Goal: Ask a question

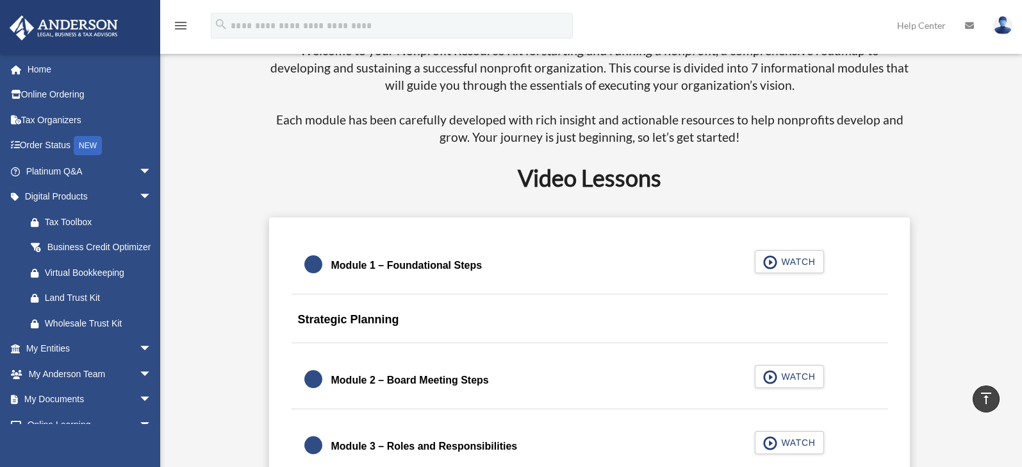
scroll to position [840, 0]
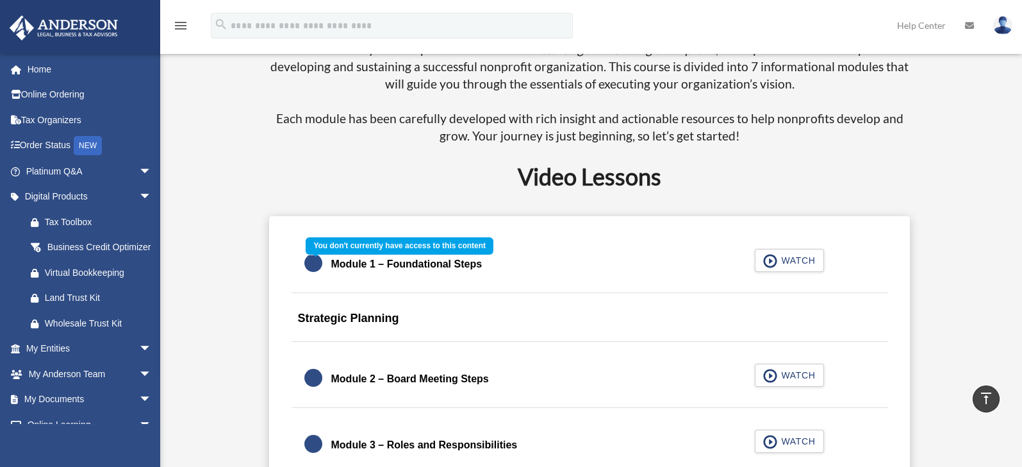
click at [782, 265] on div "Module 1 – Foundational Steps WATCH" at bounding box center [590, 264] width 628 height 57
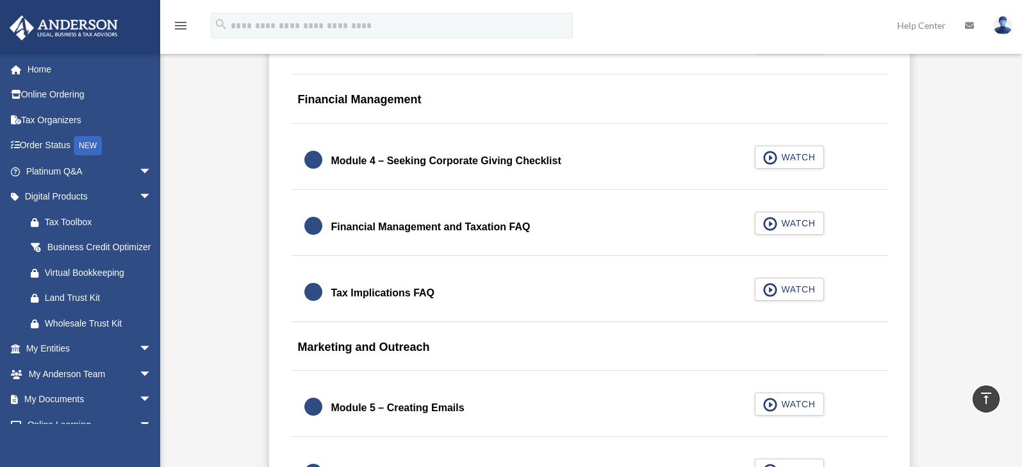
scroll to position [1442, 0]
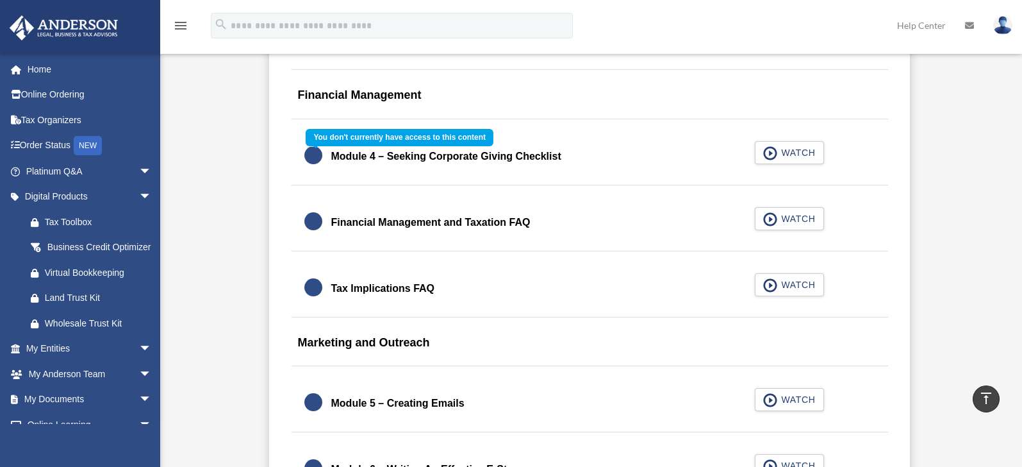
click at [799, 153] on div "Module 4 – Seeking Corporate Giving Checklist WATCH" at bounding box center [590, 156] width 628 height 57
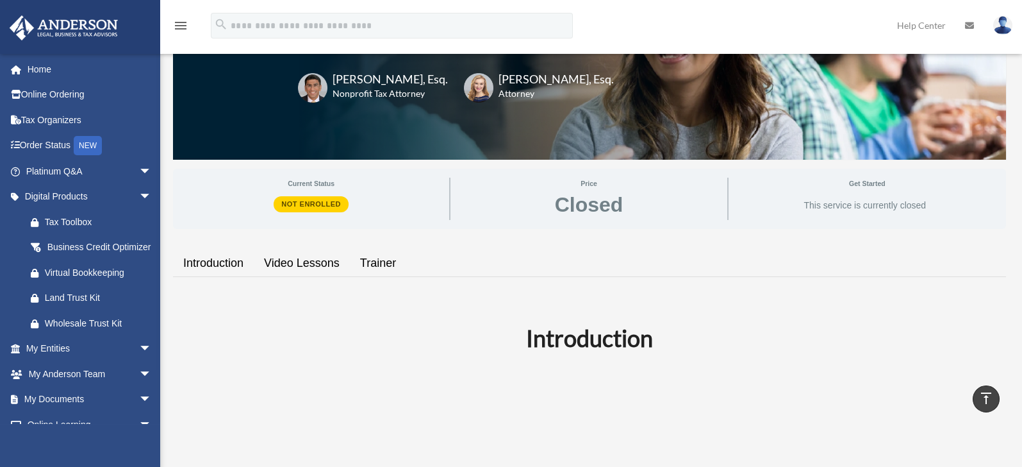
scroll to position [0, 0]
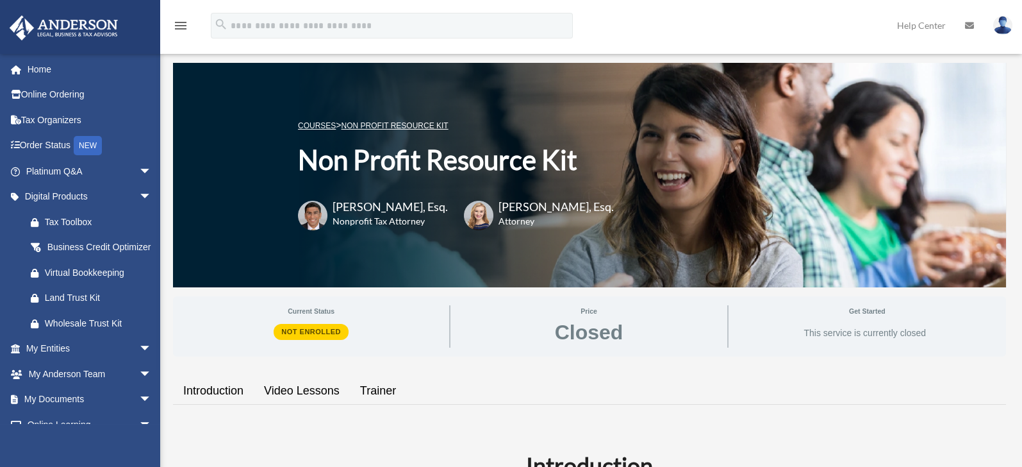
click at [1003, 22] on img at bounding box center [1003, 25] width 19 height 19
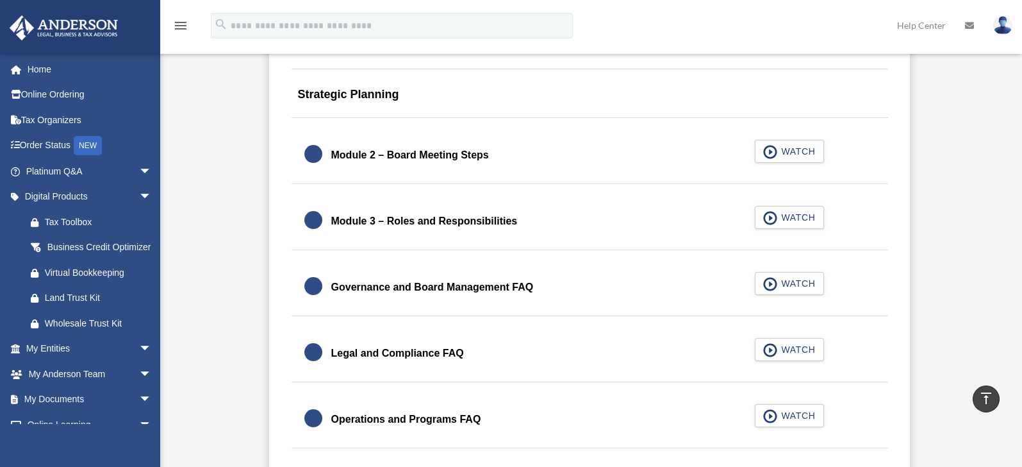
click at [241, 299] on div "Current Status Not Enrolled Price Closed Get Started This service is currently …" at bounding box center [589, 411] width 833 height 2357
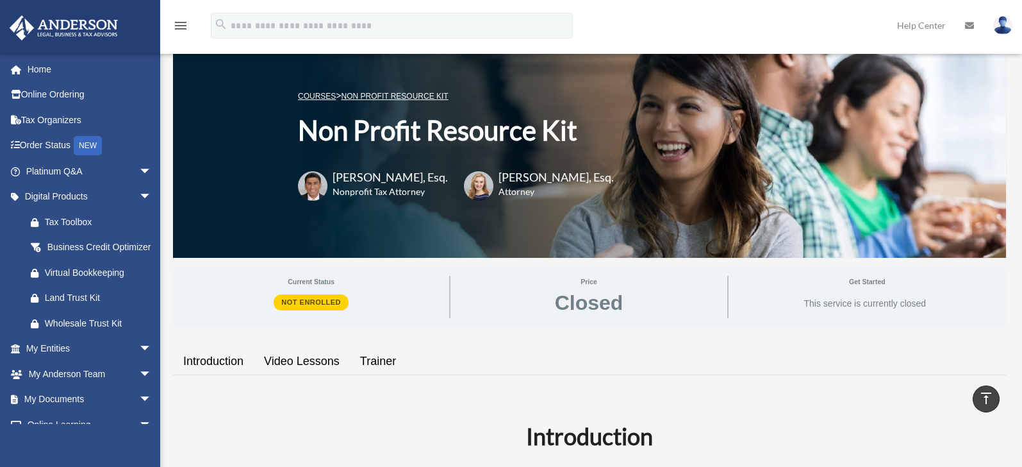
scroll to position [0, 0]
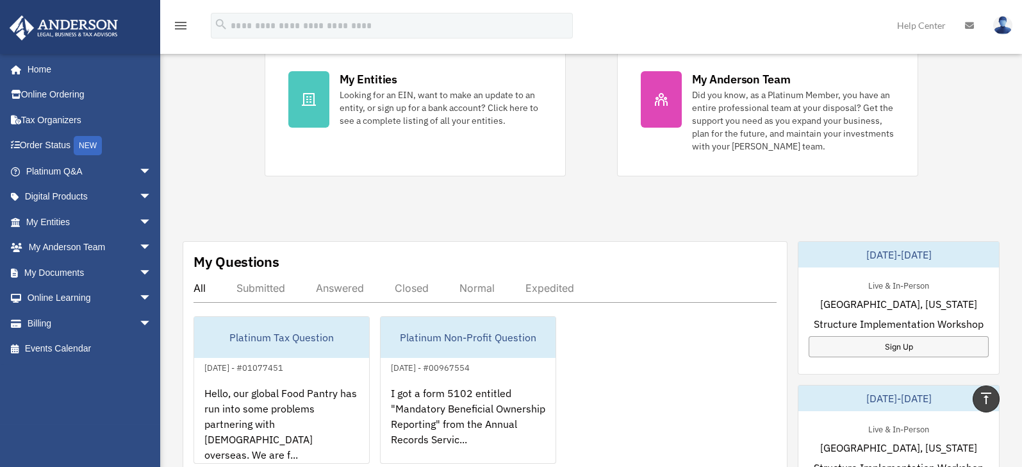
scroll to position [263, 0]
click at [267, 290] on div "Submitted" at bounding box center [261, 289] width 49 height 13
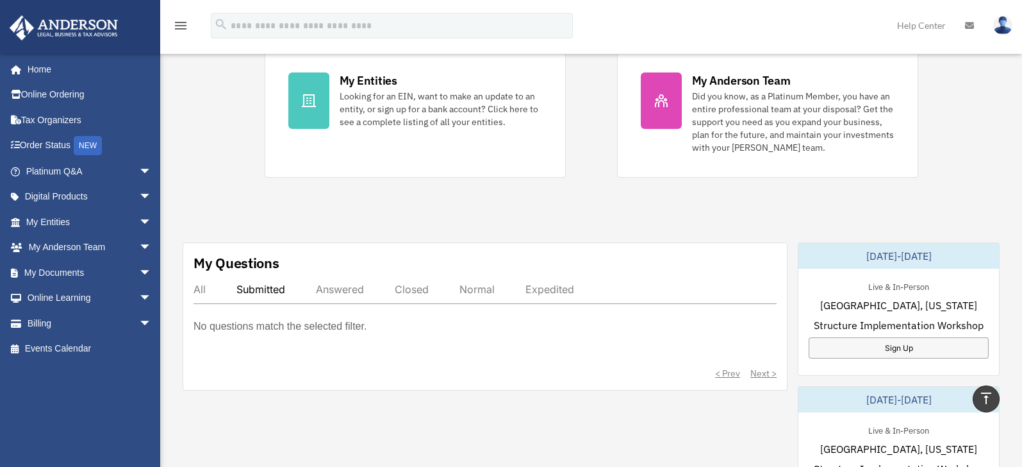
click at [203, 288] on div "All" at bounding box center [200, 289] width 12 height 13
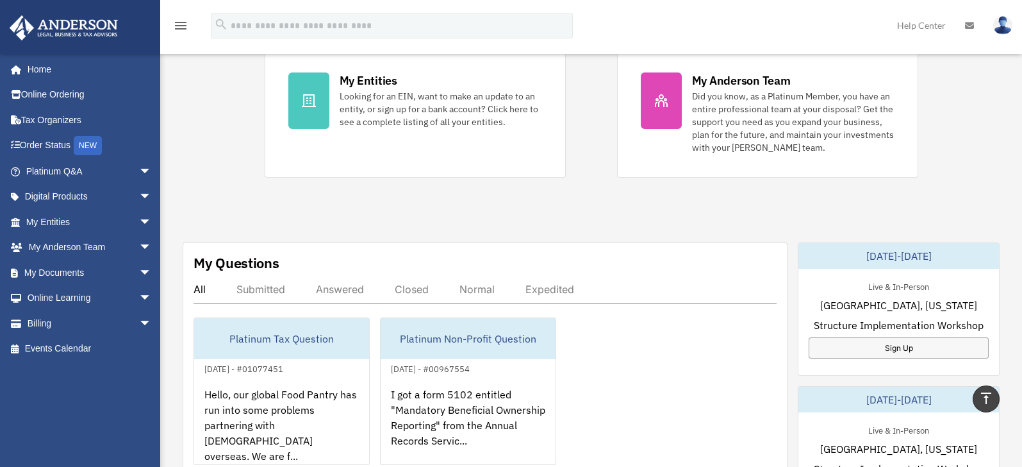
click at [348, 287] on div "Answered" at bounding box center [340, 289] width 48 height 13
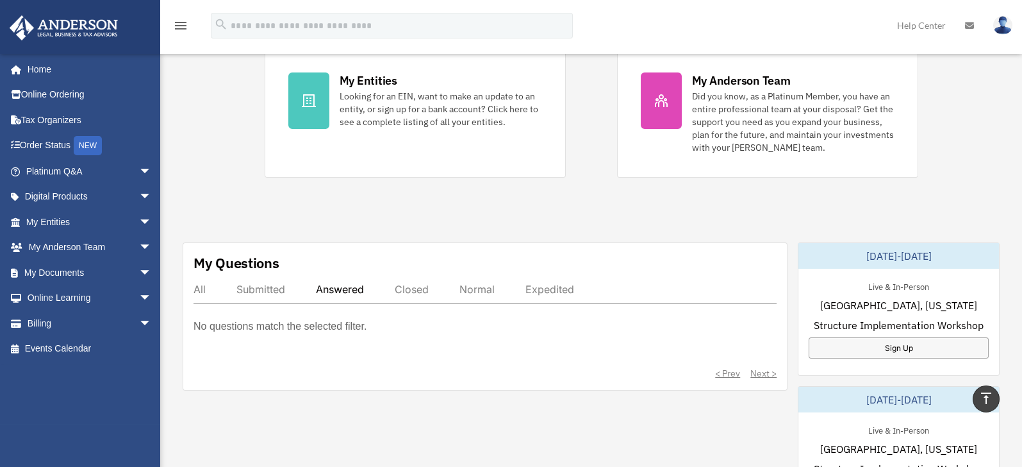
click at [199, 288] on div "All" at bounding box center [200, 289] width 12 height 13
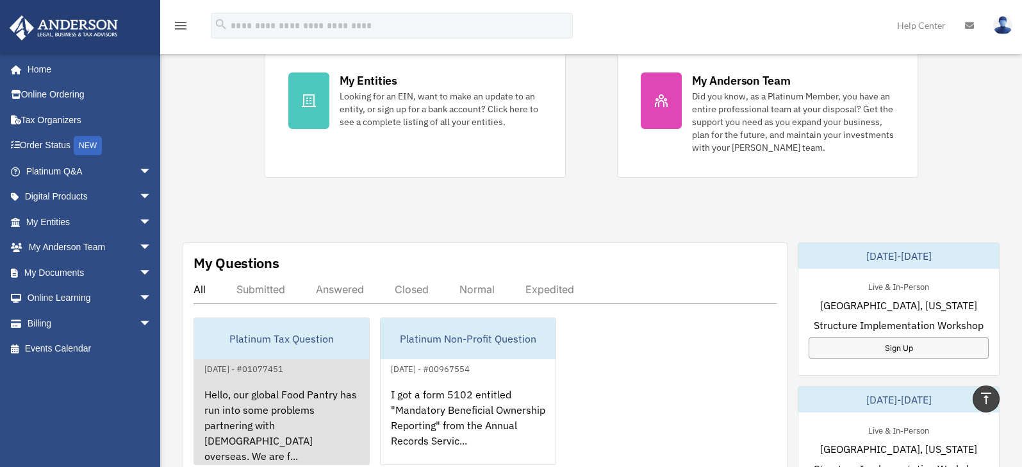
click at [285, 342] on div "Platinum Tax Question" at bounding box center [281, 338] width 175 height 41
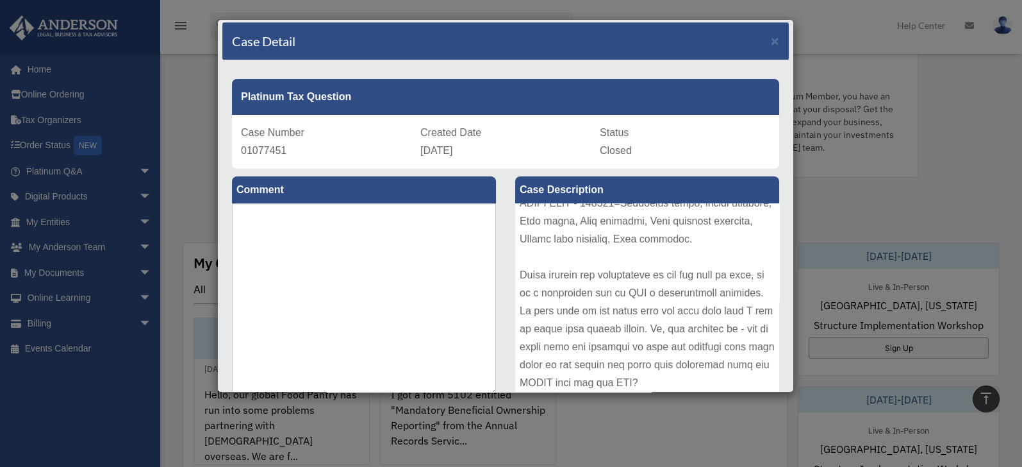
scroll to position [0, 0]
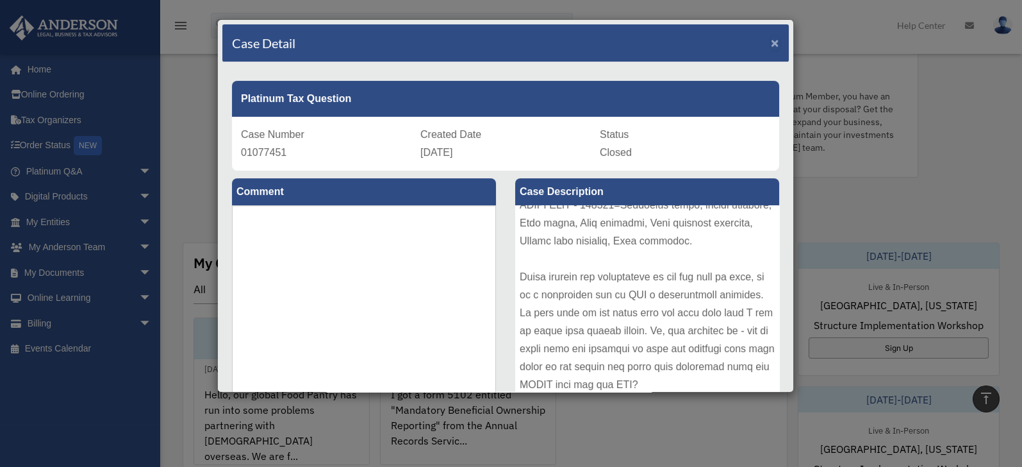
click at [771, 44] on span "×" at bounding box center [775, 42] width 8 height 15
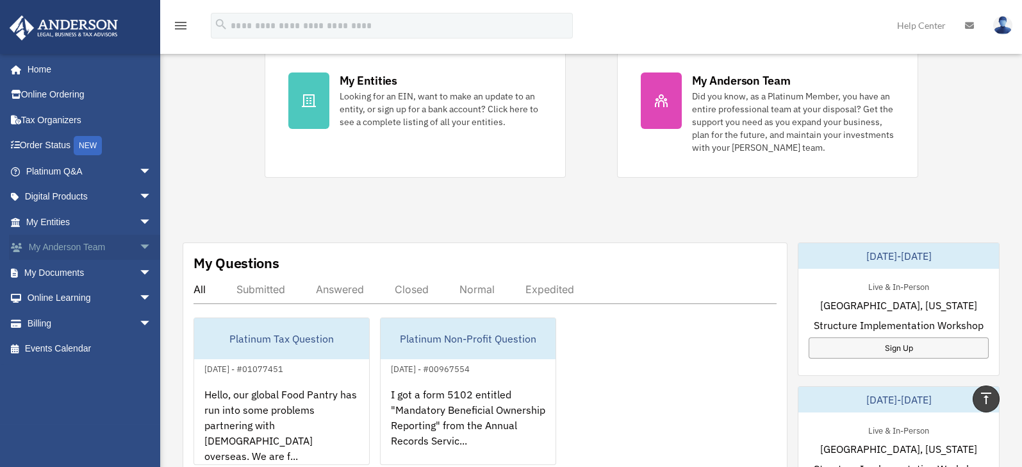
click at [139, 246] on span "arrow_drop_down" at bounding box center [152, 248] width 26 height 26
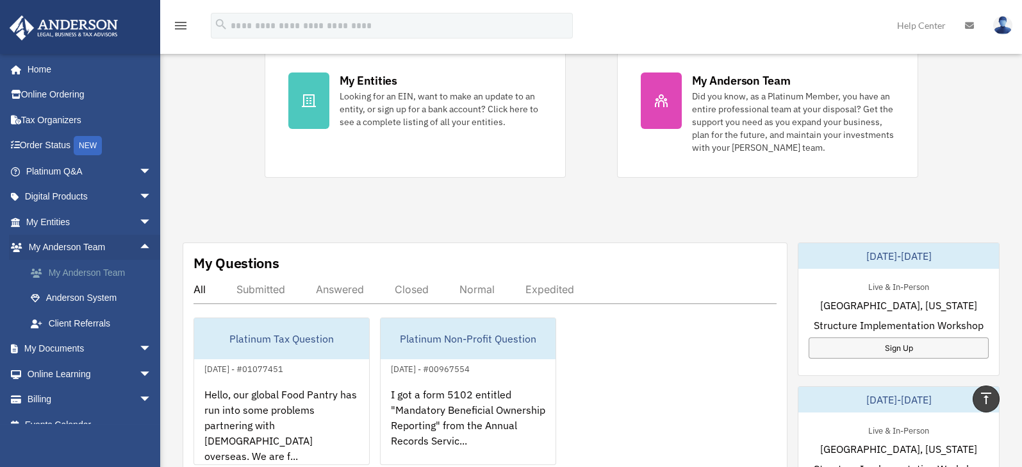
click at [76, 271] on link "My Anderson Team" at bounding box center [94, 273] width 153 height 26
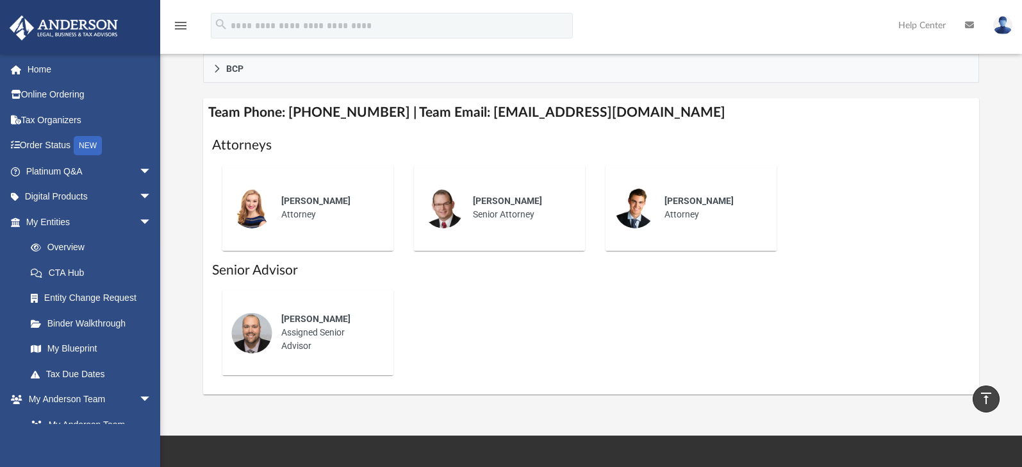
scroll to position [460, 0]
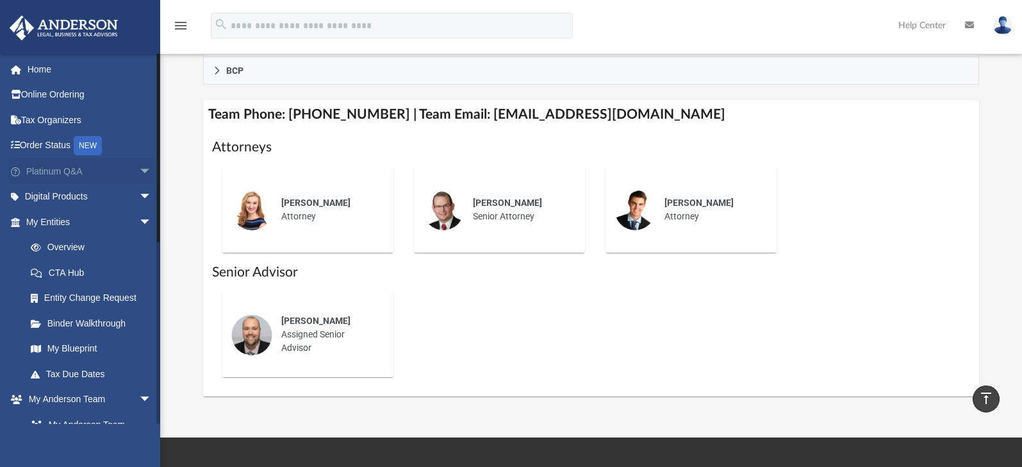
click at [139, 169] on span "arrow_drop_down" at bounding box center [152, 171] width 26 height 26
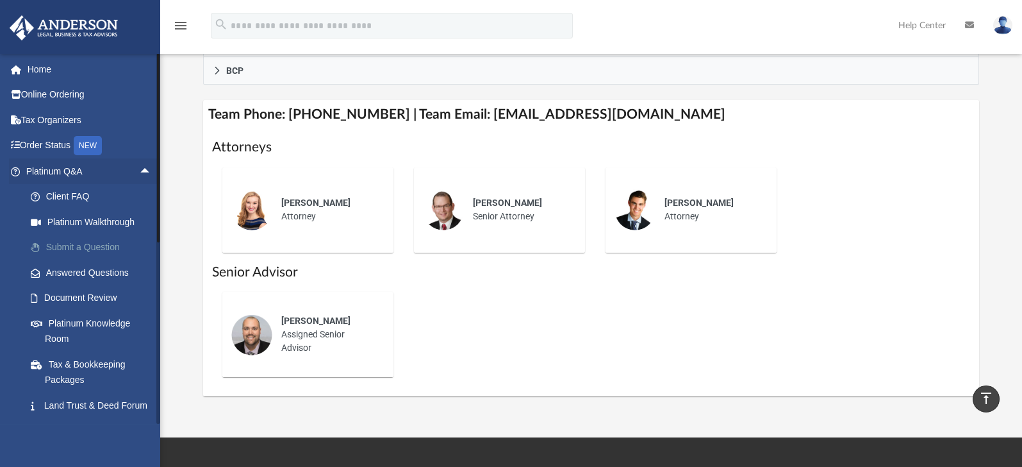
click at [89, 240] on link "Submit a Question" at bounding box center [94, 248] width 153 height 26
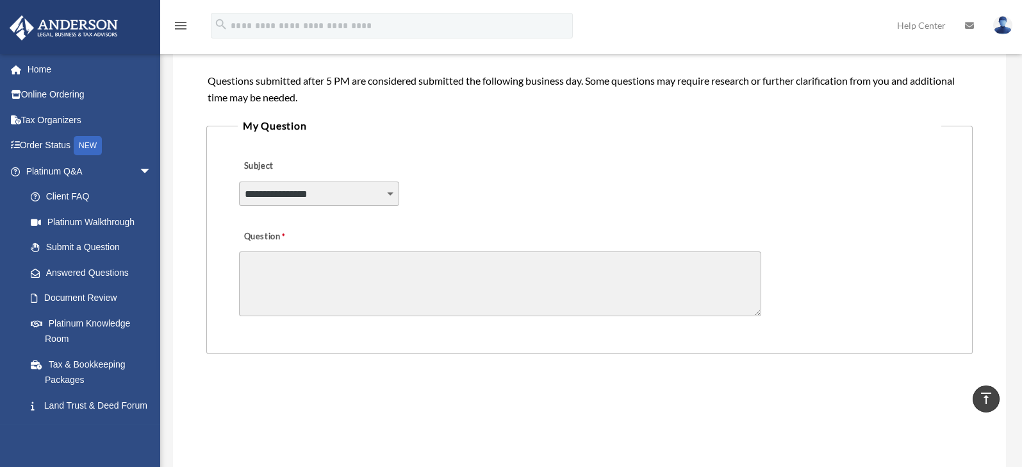
scroll to position [269, 0]
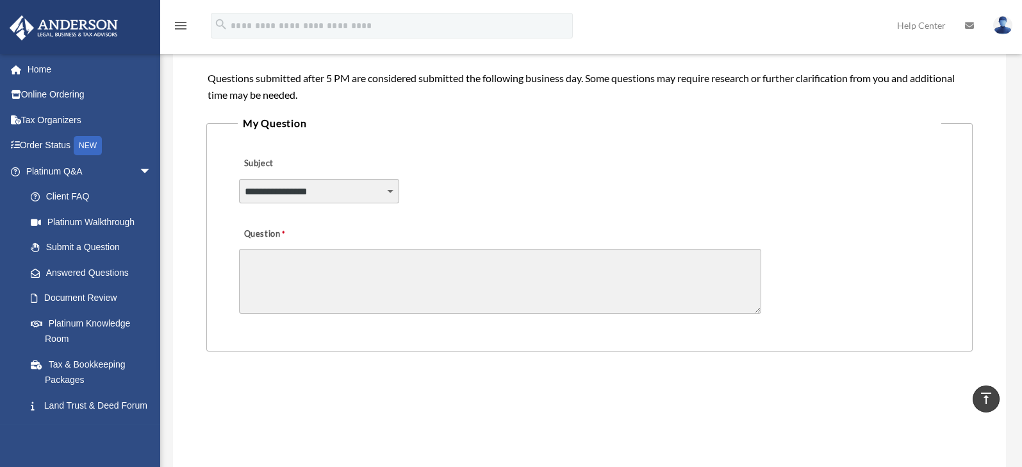
click at [396, 185] on select "**********" at bounding box center [319, 191] width 160 height 24
select select "******"
click at [239, 179] on select "**********" at bounding box center [319, 191] width 160 height 24
click at [303, 275] on textarea "Question" at bounding box center [500, 281] width 522 height 65
paste textarea "**********"
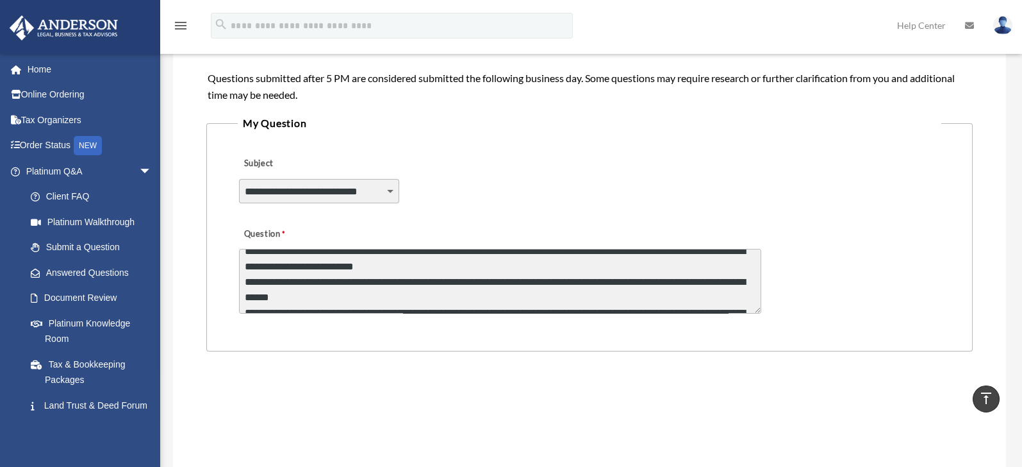
scroll to position [58, 0]
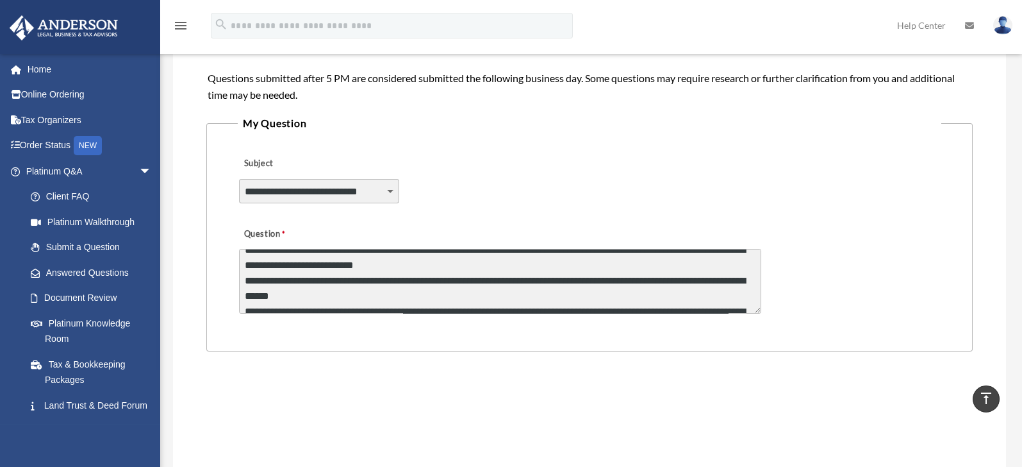
click at [444, 278] on textarea "Question" at bounding box center [500, 281] width 522 height 65
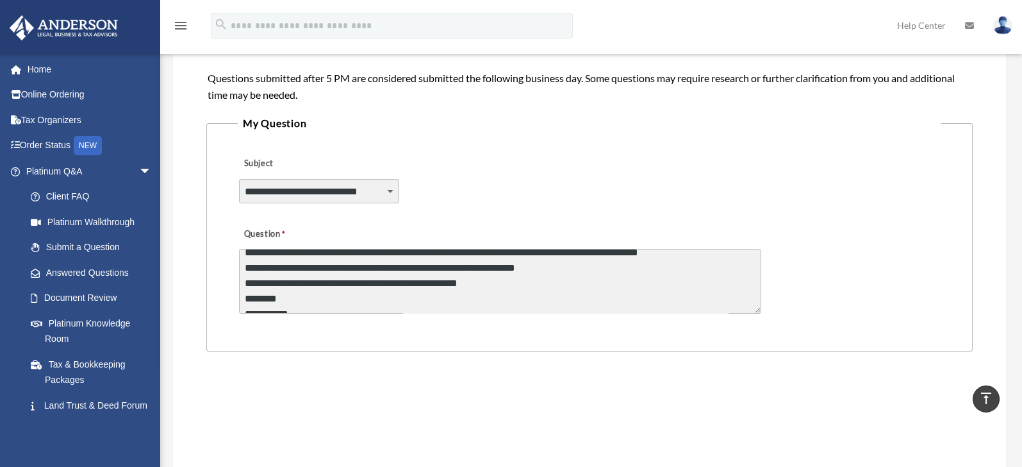
scroll to position [210, 0]
click at [581, 279] on textarea "Question" at bounding box center [500, 281] width 522 height 65
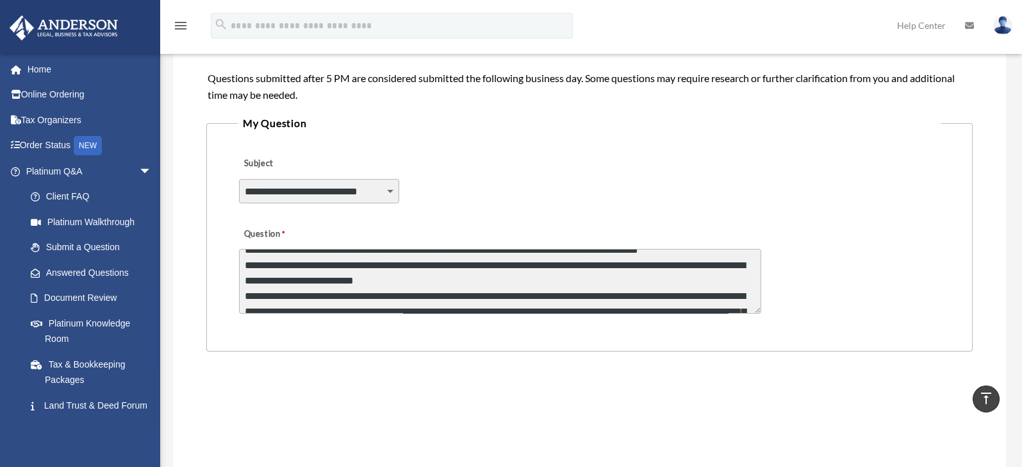
scroll to position [338, 0]
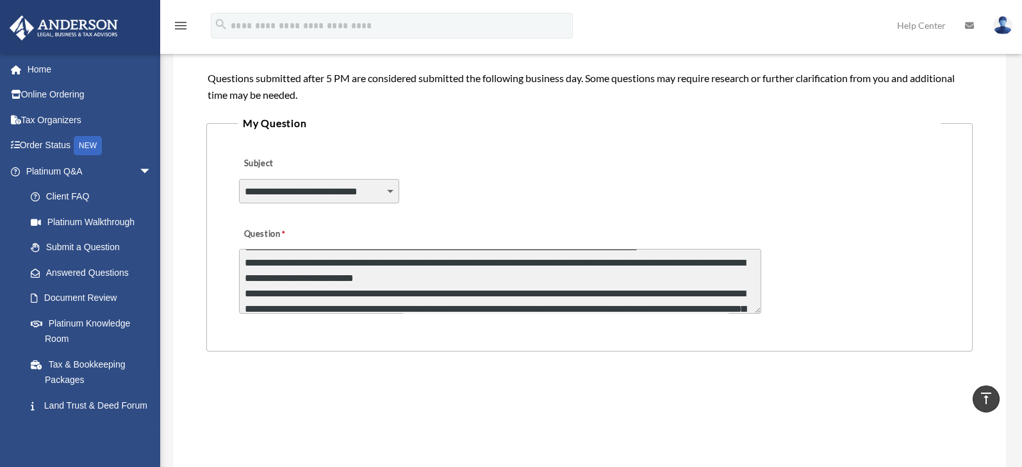
click at [524, 295] on textarea "Question" at bounding box center [500, 281] width 522 height 65
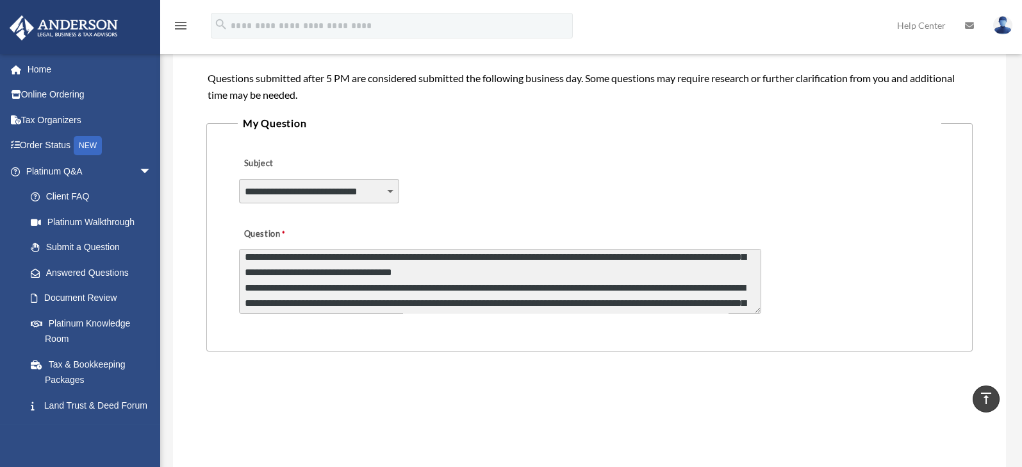
scroll to position [406, 0]
click at [599, 281] on textarea "Question" at bounding box center [500, 281] width 522 height 65
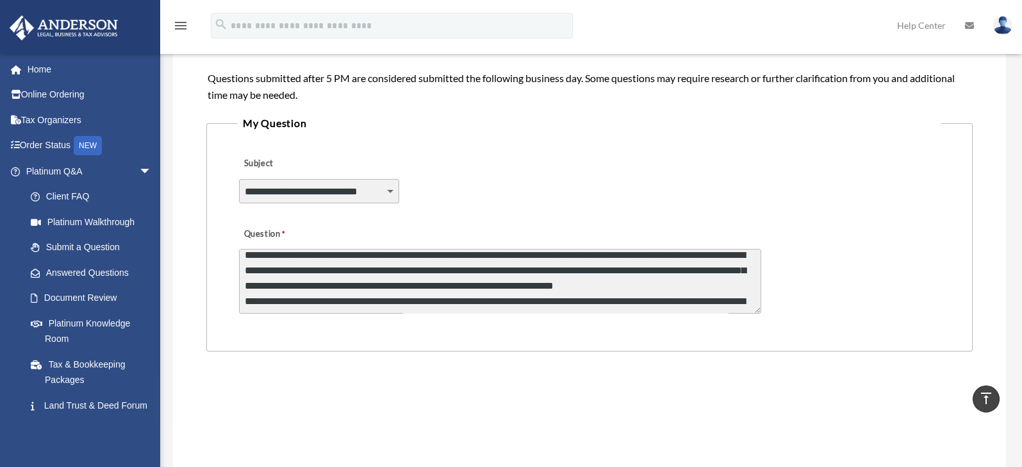
scroll to position [455, 0]
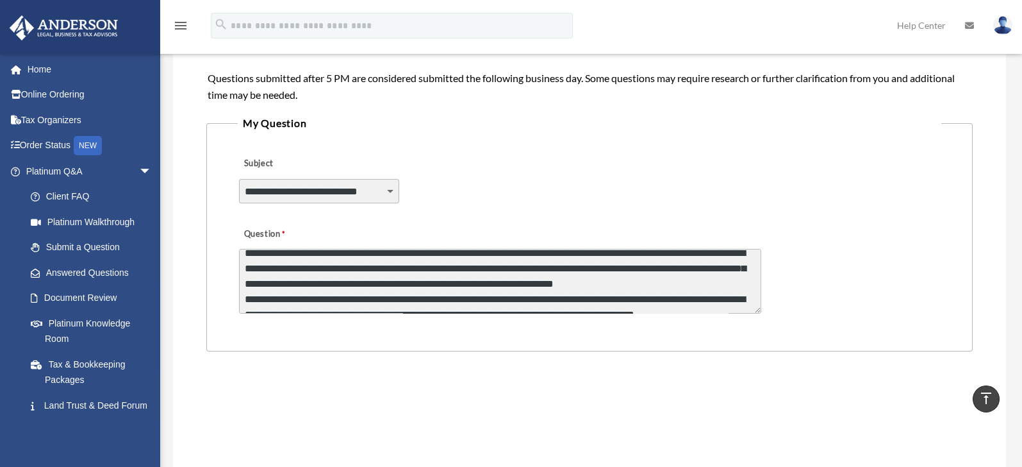
click at [401, 267] on textarea "Question" at bounding box center [500, 281] width 522 height 65
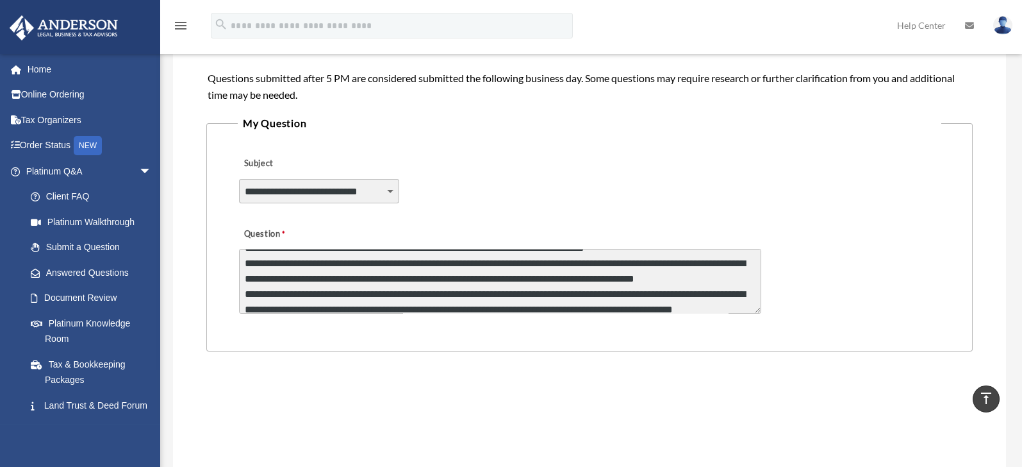
scroll to position [488, 0]
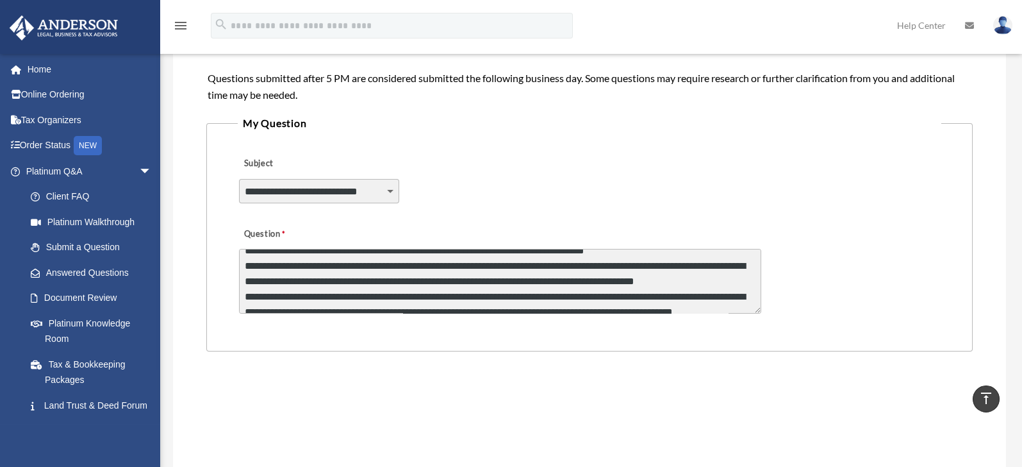
click at [416, 281] on textarea "Question" at bounding box center [500, 281] width 522 height 65
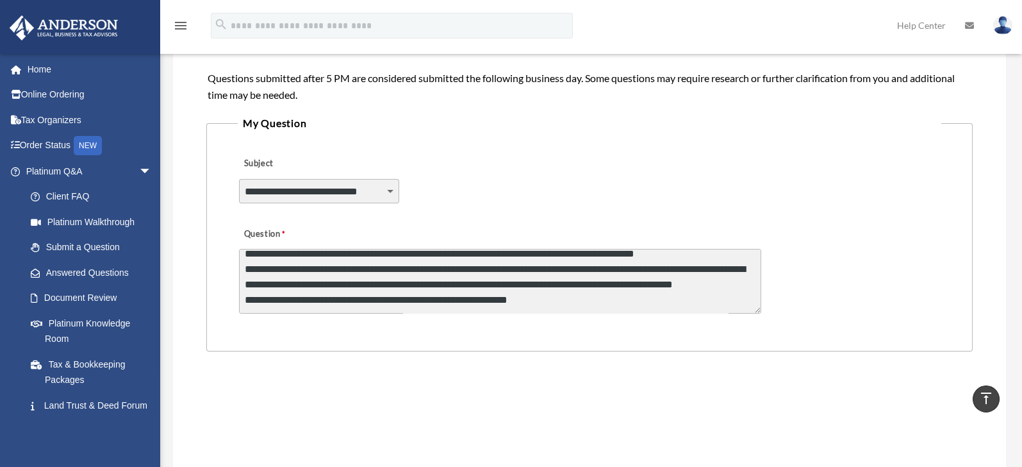
scroll to position [561, 0]
click at [580, 282] on textarea "Question" at bounding box center [500, 281] width 522 height 65
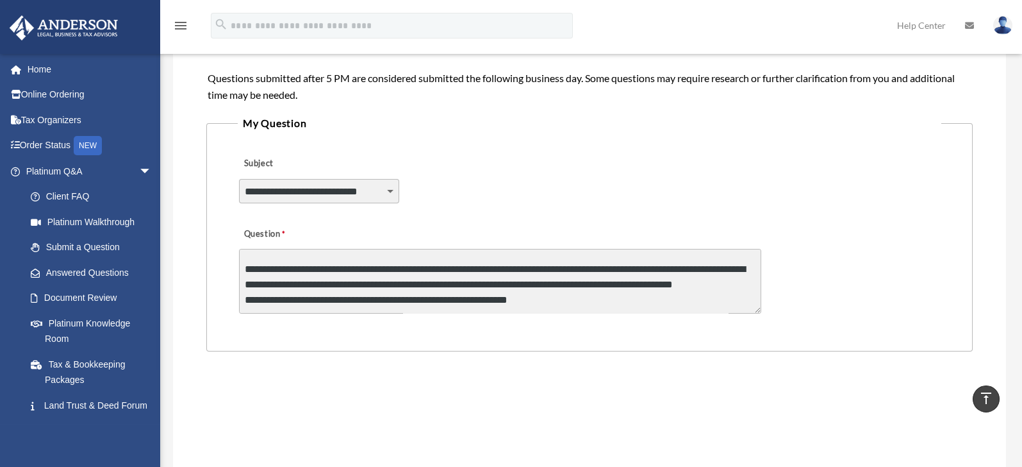
scroll to position [615, 0]
click at [536, 292] on textarea "Question" at bounding box center [500, 281] width 522 height 65
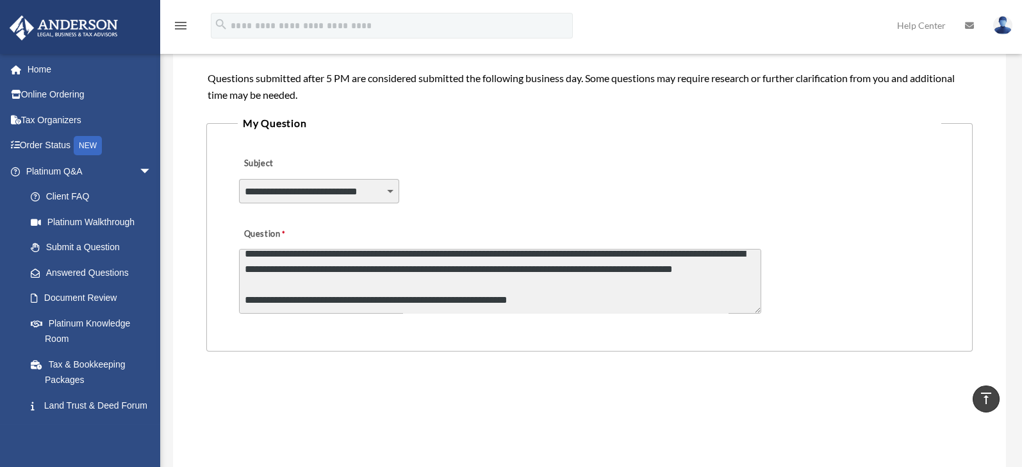
scroll to position [630, 0]
type textarea "**********"
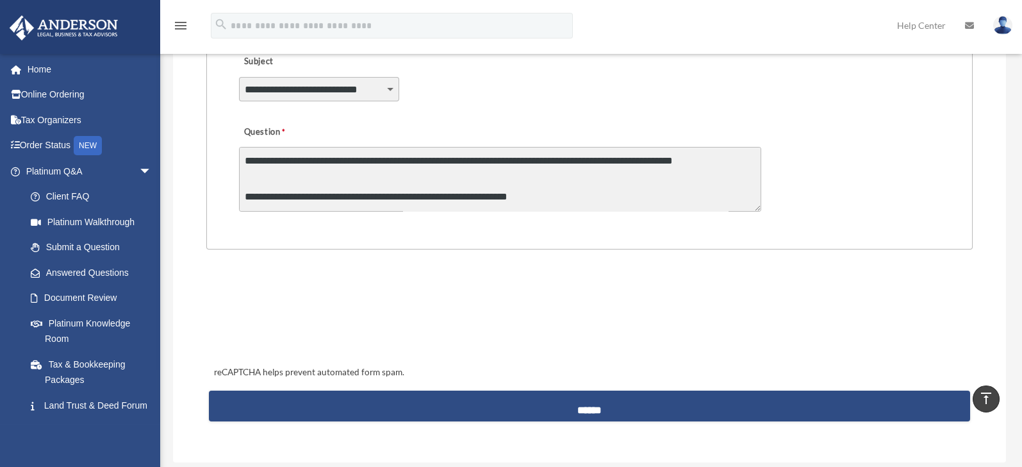
scroll to position [372, 0]
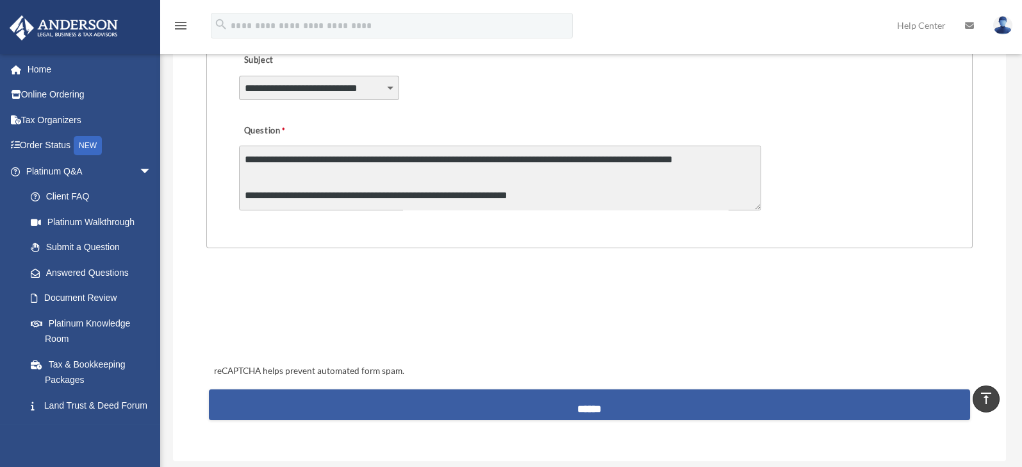
click at [576, 399] on input "******" at bounding box center [590, 404] width 762 height 31
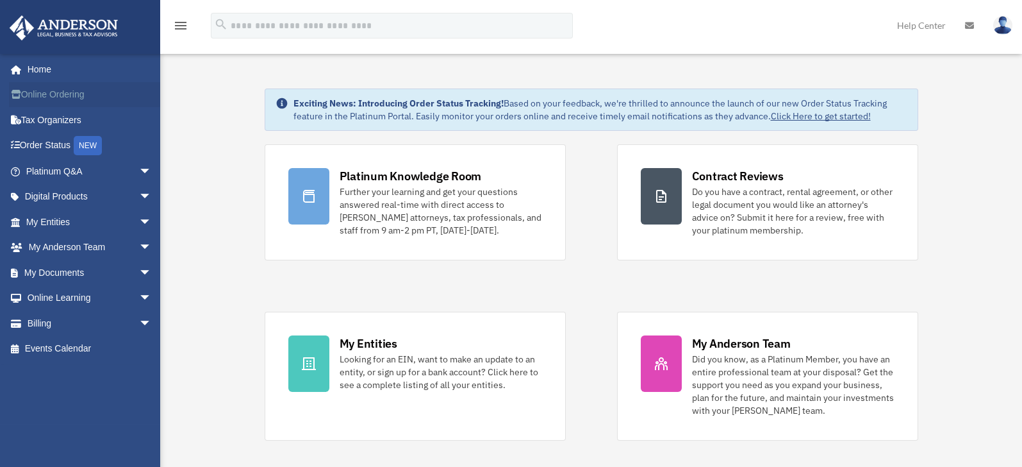
click at [78, 94] on link "Online Ordering" at bounding box center [90, 95] width 162 height 26
